Goal: Task Accomplishment & Management: Manage account settings

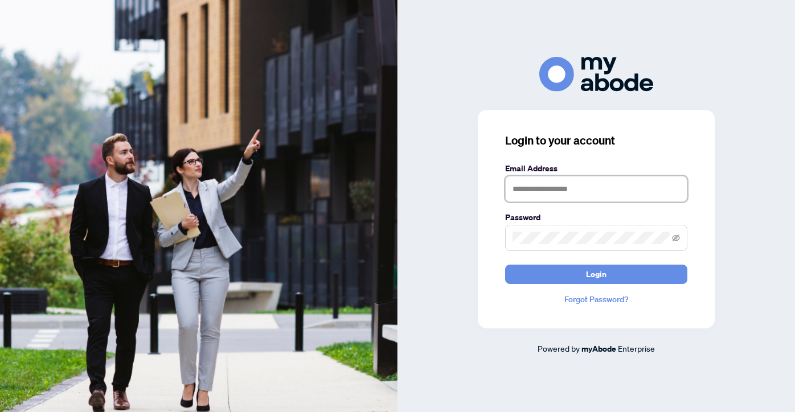
type input "**********"
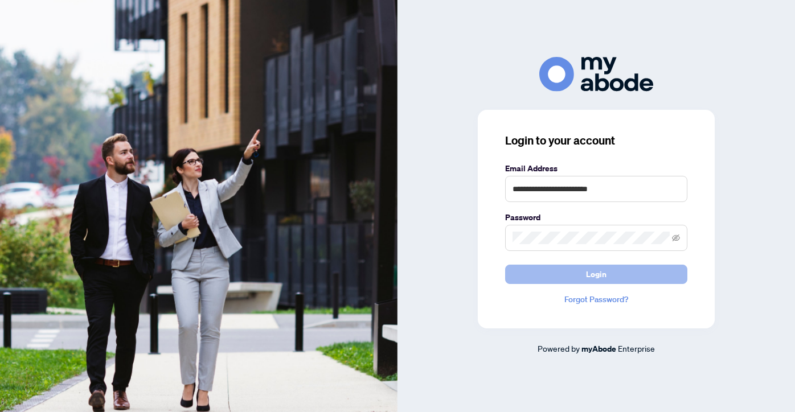
click at [559, 276] on button "Login" at bounding box center [596, 274] width 182 height 19
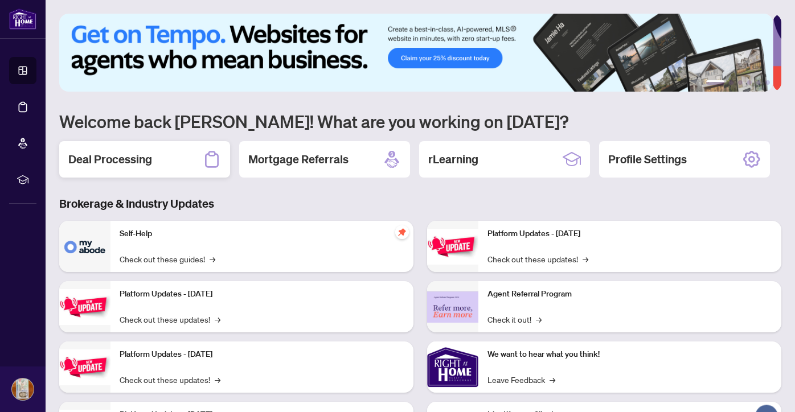
click at [121, 151] on h2 "Deal Processing" at bounding box center [110, 159] width 84 height 16
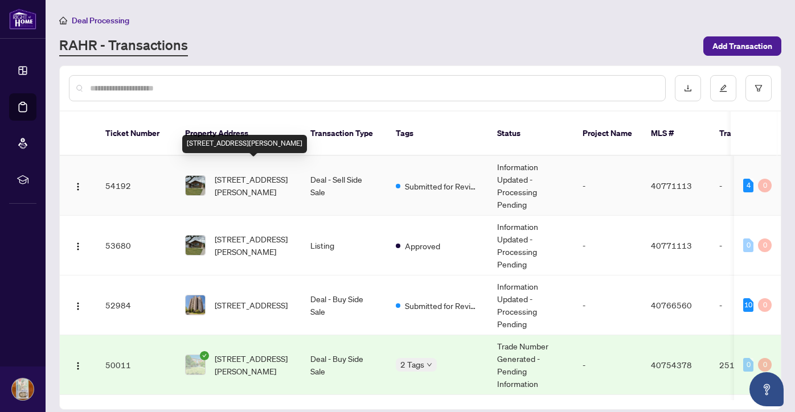
click at [249, 173] on span "[STREET_ADDRESS][PERSON_NAME]" at bounding box center [253, 185] width 77 height 25
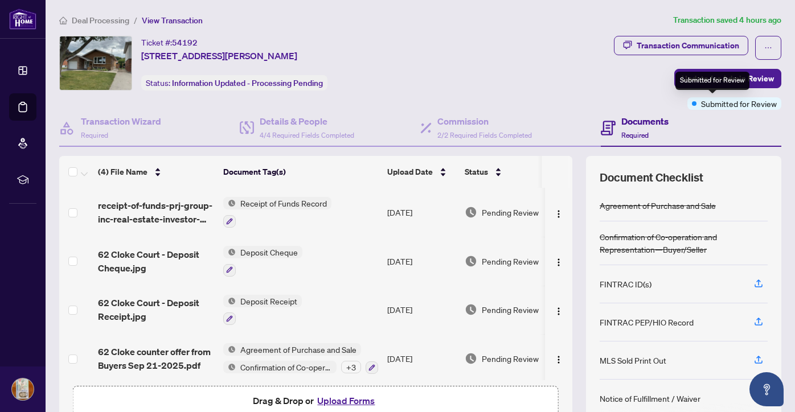
click at [721, 81] on div "Submitted for Review" at bounding box center [712, 81] width 74 height 18
click at [759, 78] on span "Update for Admin Review" at bounding box center [727, 78] width 92 height 18
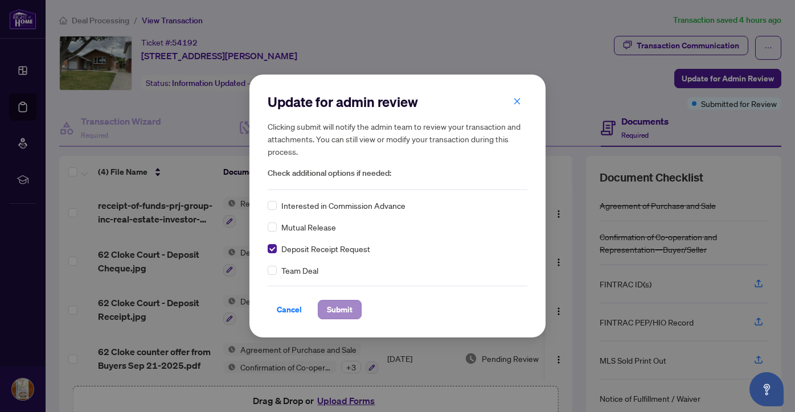
click at [332, 310] on span "Submit" at bounding box center [340, 310] width 26 height 18
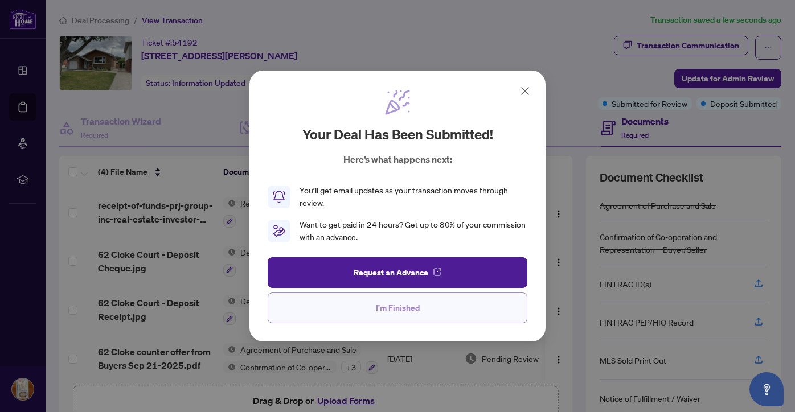
click at [457, 309] on button "I'm Finished" at bounding box center [398, 308] width 260 height 31
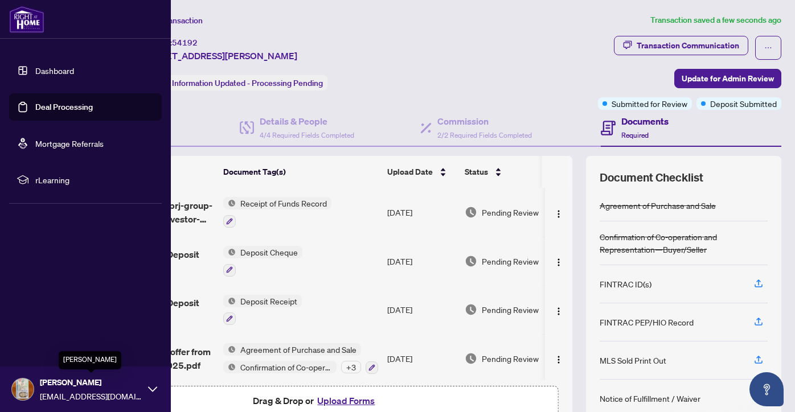
click at [66, 382] on span "[PERSON_NAME]" at bounding box center [91, 382] width 102 height 13
click at [48, 319] on span "Logout" at bounding box center [46, 322] width 26 height 18
